Goal: Check status: Check status

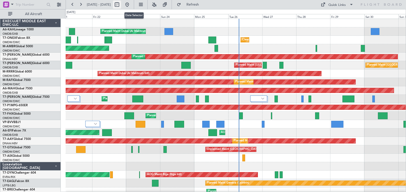
click at [121, 6] on button at bounding box center [117, 5] width 8 height 8
select select "8"
select select "2025"
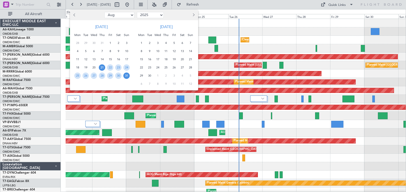
click at [124, 15] on select "Jan Feb Mar Apr May Jun [DATE] Aug Sep Oct Nov Dec" at bounding box center [119, 15] width 30 height 6
select select "7"
click at [104, 12] on select "Jan Feb Mar Apr May Jun [DATE] Aug Sep Oct Nov Dec" at bounding box center [119, 15] width 30 height 6
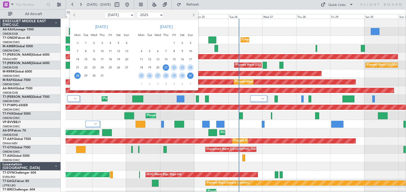
click at [78, 75] on span "28" at bounding box center [77, 76] width 6 height 6
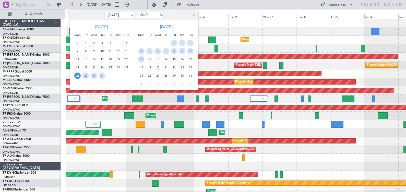
click at [78, 75] on span "28" at bounding box center [77, 76] width 6 height 6
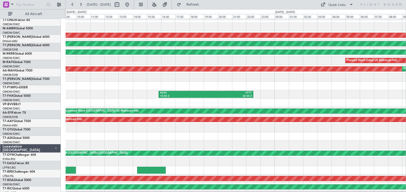
scroll to position [21, 0]
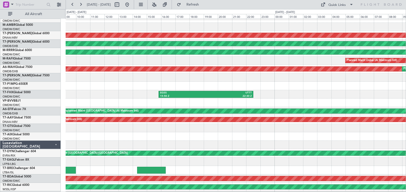
click at [104, 106] on div at bounding box center [236, 103] width 340 height 8
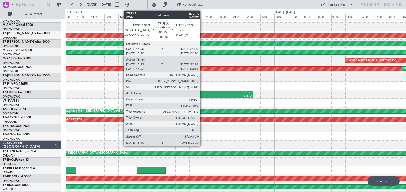
click at [203, 94] on div "EGSS" at bounding box center [183, 93] width 46 height 4
